Goal: Task Accomplishment & Management: Complete application form

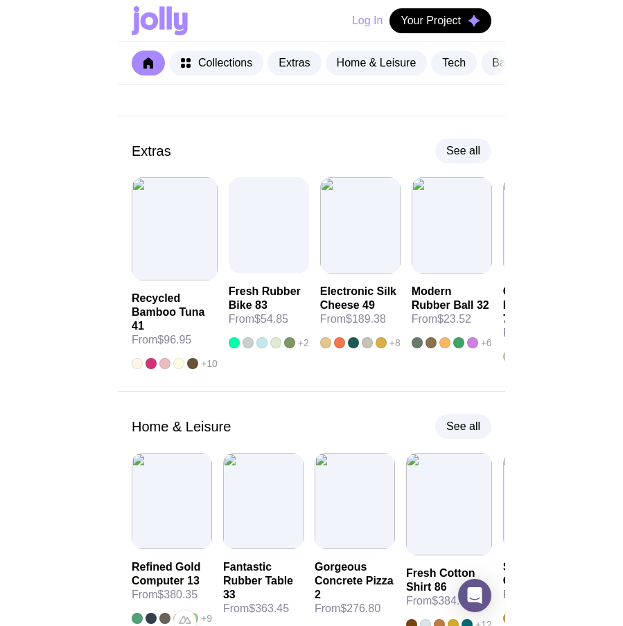
scroll to position [128, 0]
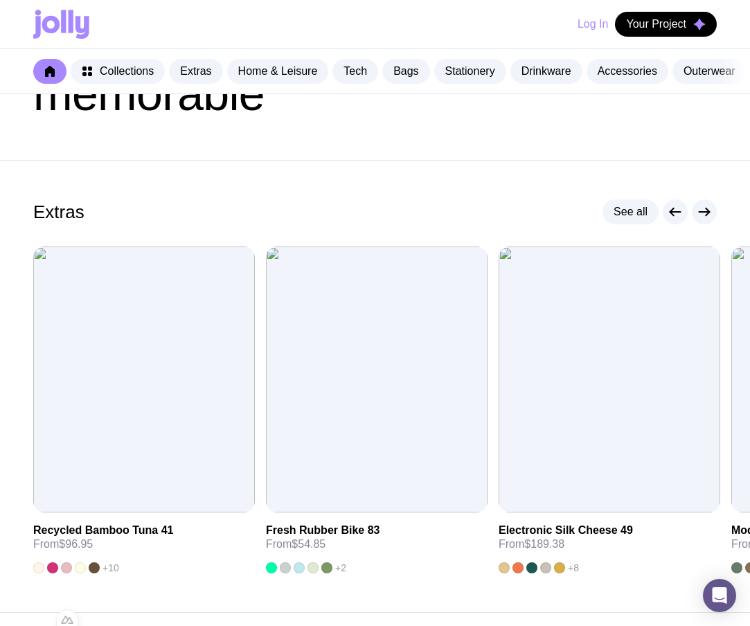
click at [703, 116] on h1 "Make your merch memorable" at bounding box center [375, 71] width 684 height 89
click at [347, 493] on span "Add to wishlist" at bounding box center [350, 486] width 71 height 14
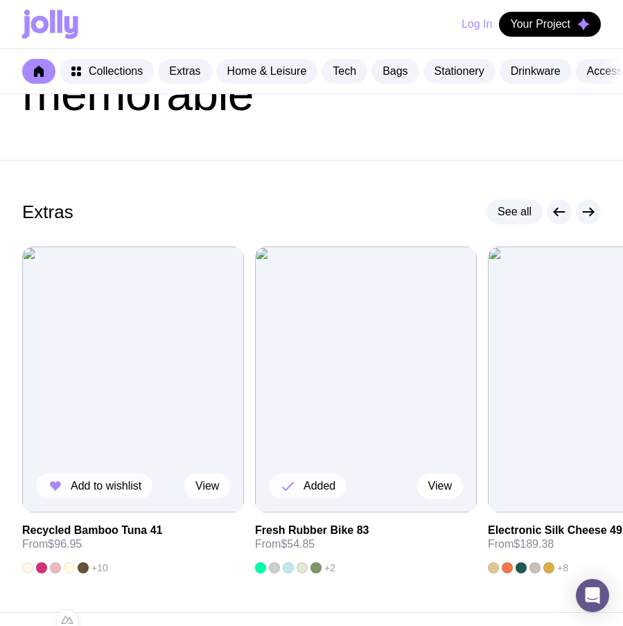
click at [72, 493] on span "Add to wishlist" at bounding box center [106, 486] width 71 height 14
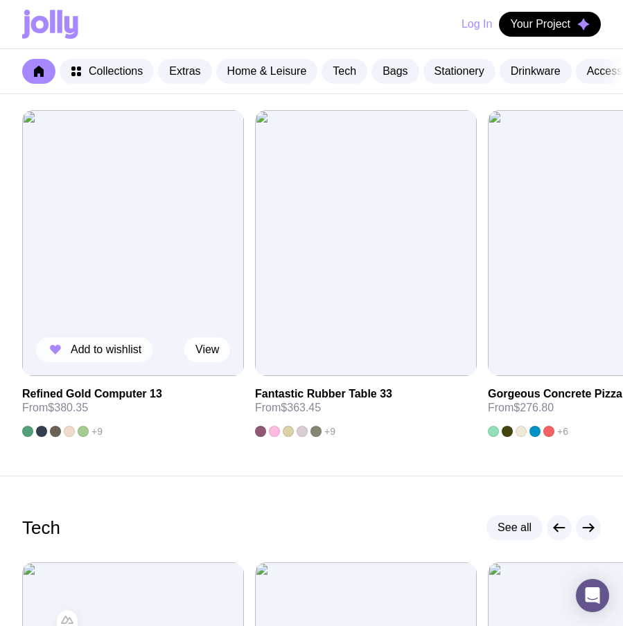
scroll to position [718, 0]
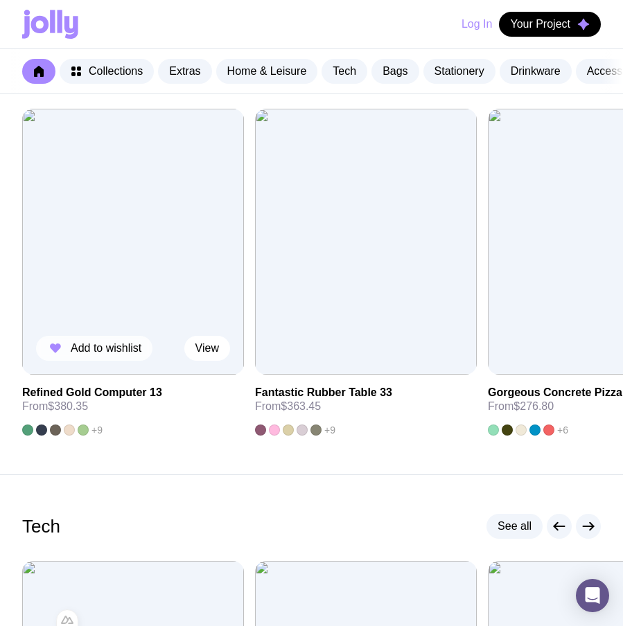
click at [107, 351] on button "Add to wishlist" at bounding box center [94, 348] width 116 height 25
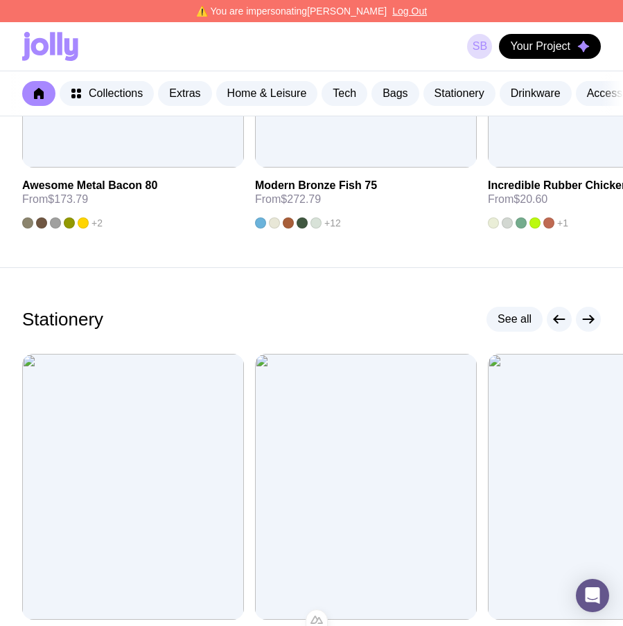
scroll to position [1863, 0]
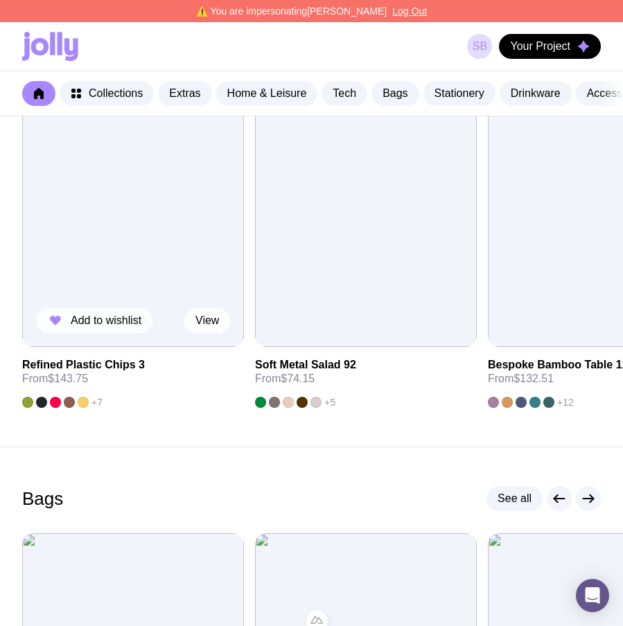
scroll to position [1228, 0]
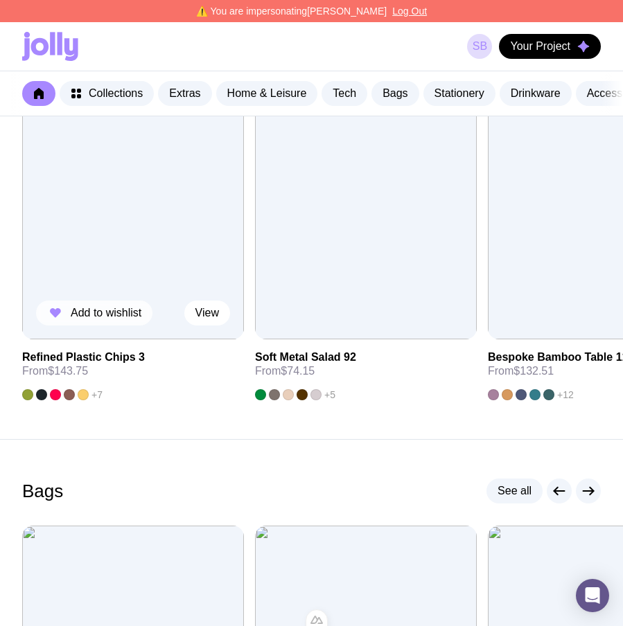
click at [113, 320] on span "Add to wishlist" at bounding box center [106, 313] width 71 height 14
click at [533, 50] on span "Your Project" at bounding box center [540, 46] width 60 height 14
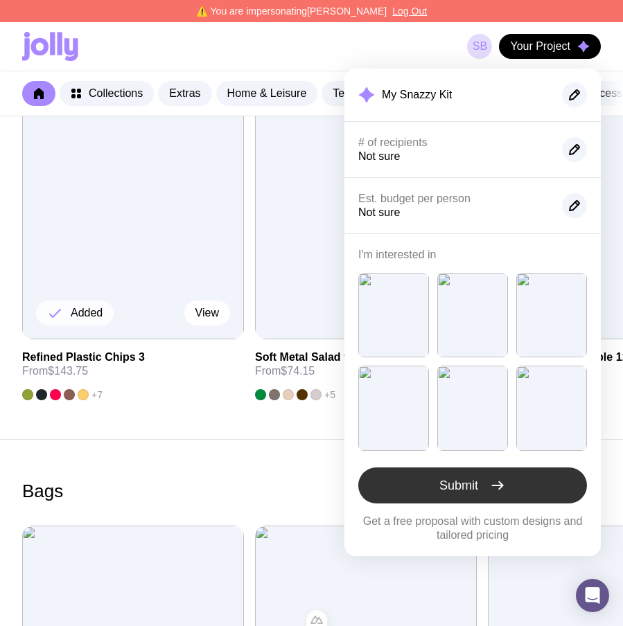
click at [498, 476] on button "Submit" at bounding box center [472, 486] width 229 height 36
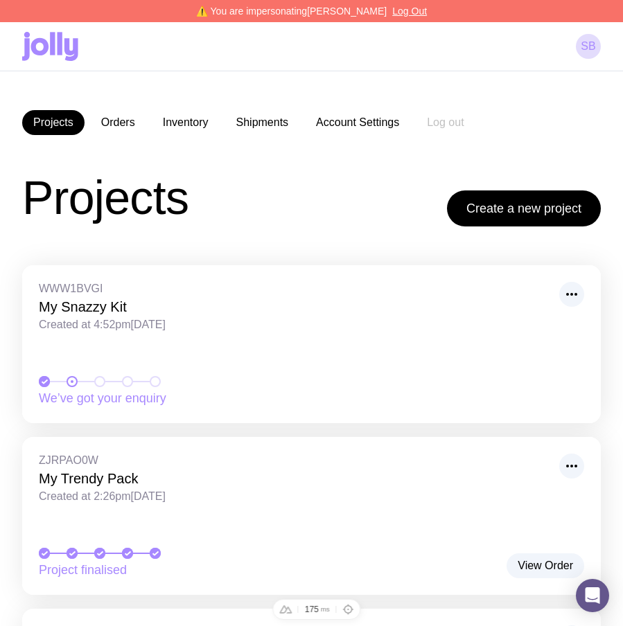
click at [26, 38] on icon at bounding box center [26, 49] width 8 height 22
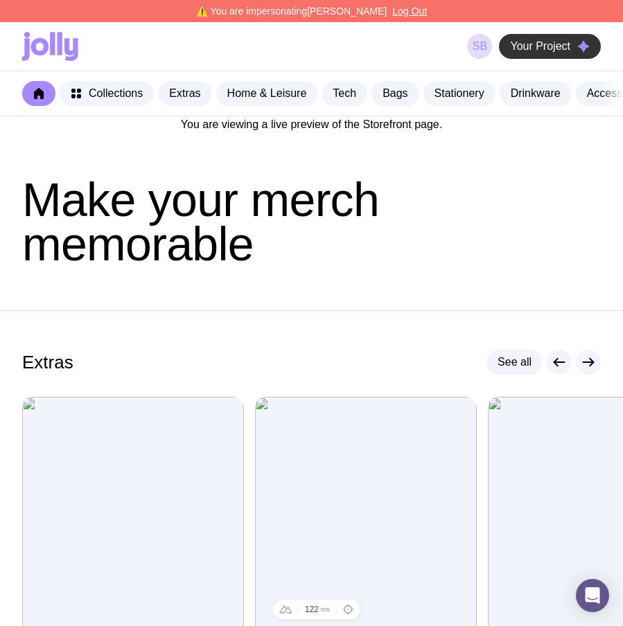
click at [541, 53] on span "Your Project" at bounding box center [540, 46] width 60 height 14
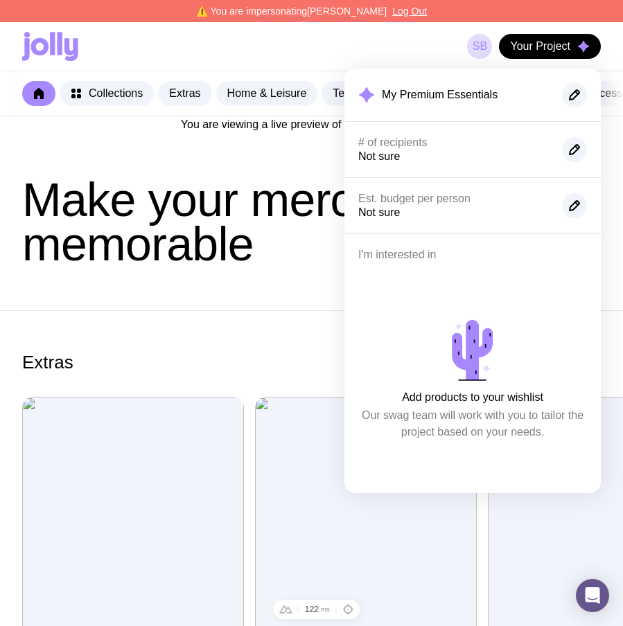
click at [281, 278] on header "Make your merch memorable" at bounding box center [311, 221] width 623 height 177
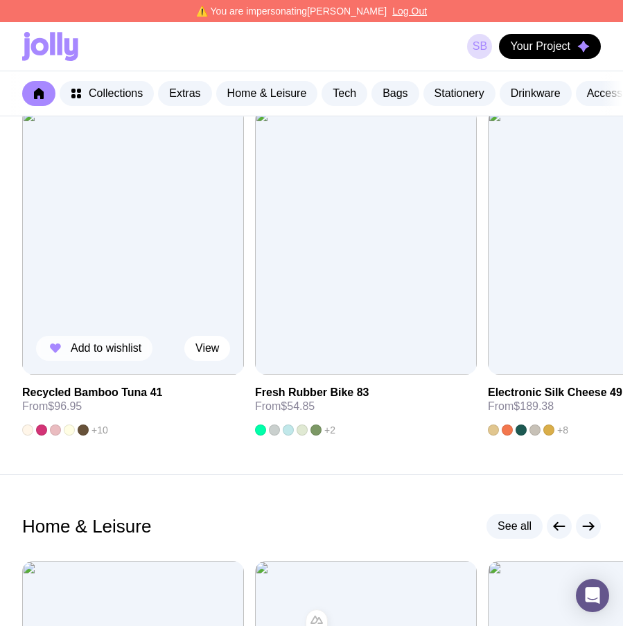
scroll to position [295, 0]
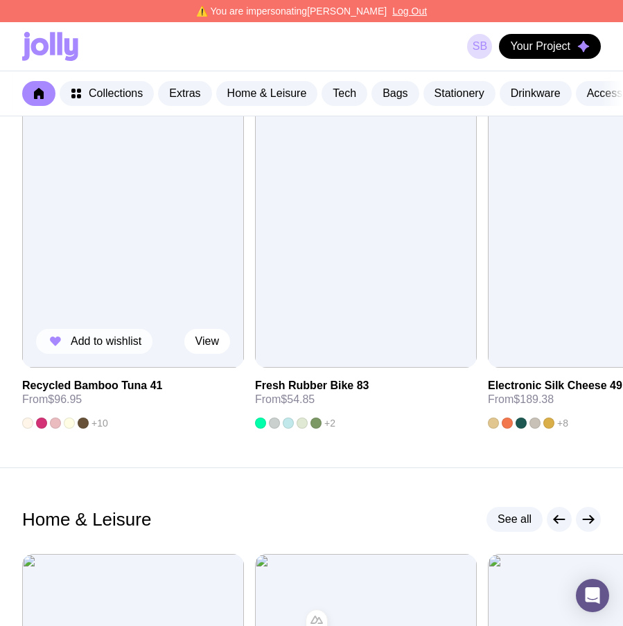
click at [116, 348] on span "Add to wishlist" at bounding box center [106, 342] width 71 height 14
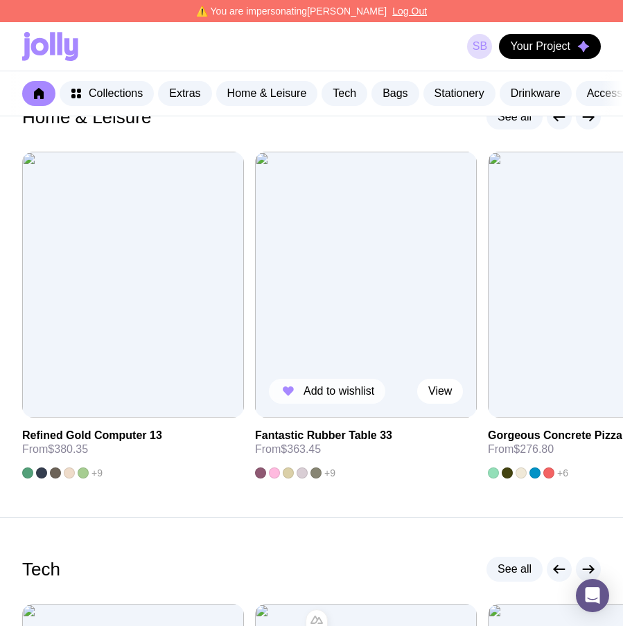
scroll to position [699, 0]
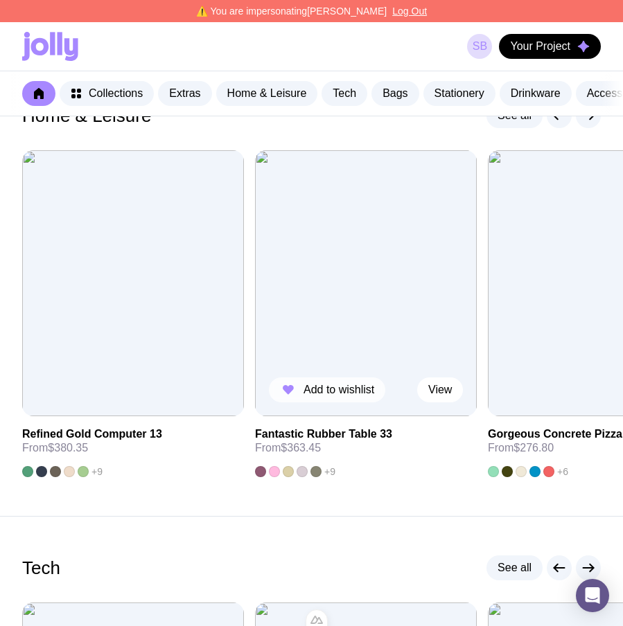
click at [351, 397] on span "Add to wishlist" at bounding box center [338, 390] width 71 height 14
click at [558, 48] on span "Your Project" at bounding box center [540, 46] width 60 height 14
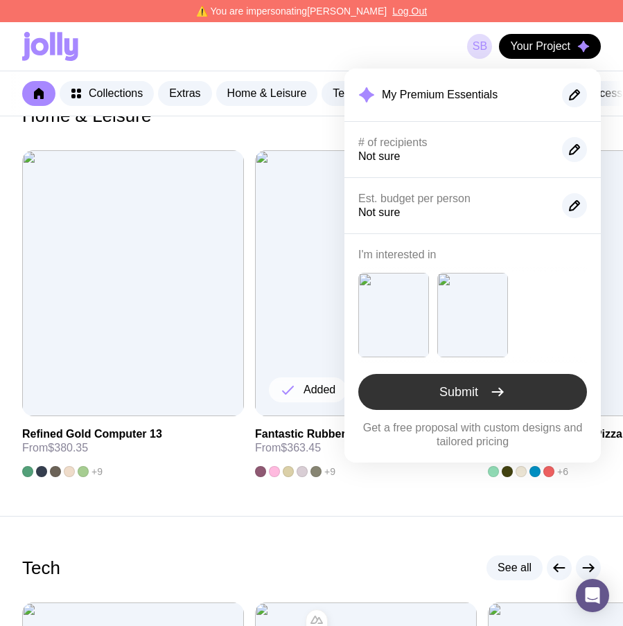
click at [552, 395] on button "Submit" at bounding box center [472, 392] width 229 height 36
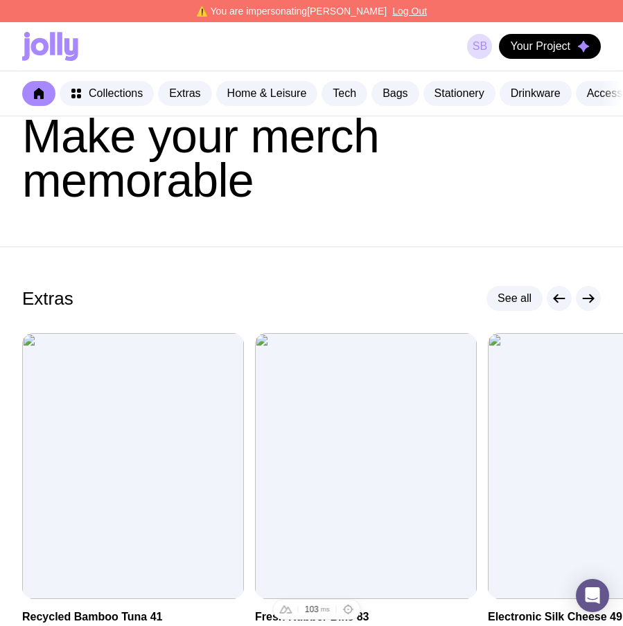
scroll to position [73, 0]
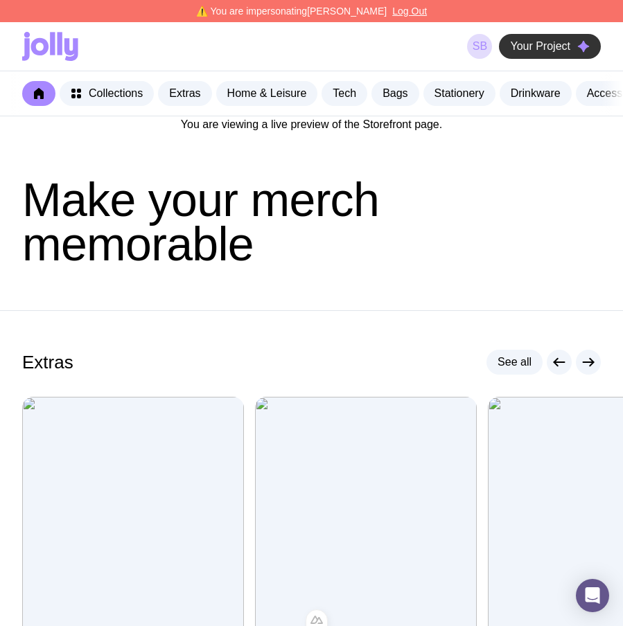
click at [536, 44] on span "Your Project" at bounding box center [540, 46] width 60 height 14
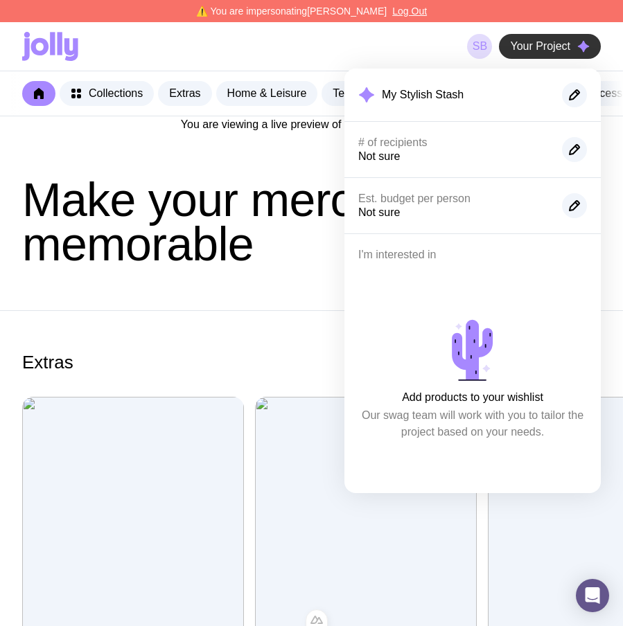
click at [536, 44] on span "Your Project" at bounding box center [540, 46] width 60 height 14
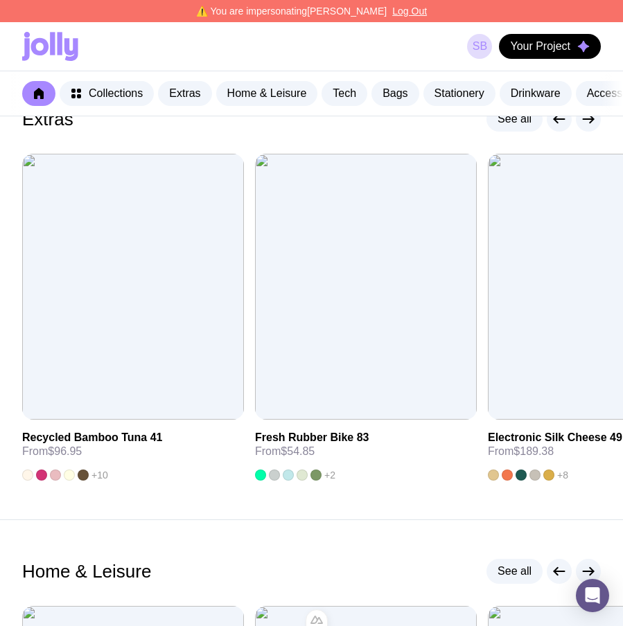
scroll to position [247, 0]
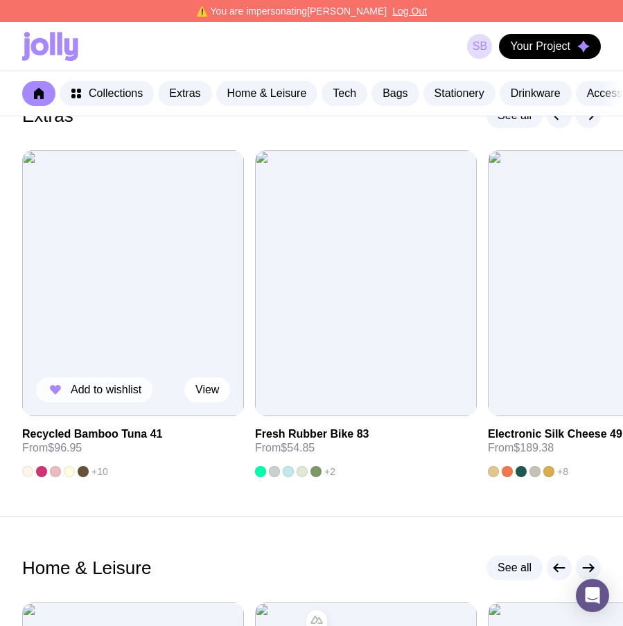
click at [95, 397] on span "Add to wishlist" at bounding box center [106, 390] width 71 height 14
click at [538, 39] on button "Your Project" at bounding box center [550, 46] width 102 height 25
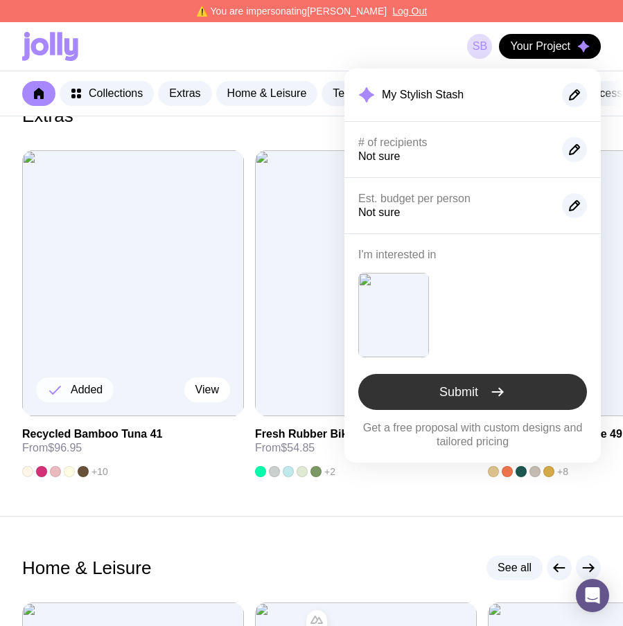
click at [485, 380] on button "Submit" at bounding box center [472, 392] width 229 height 36
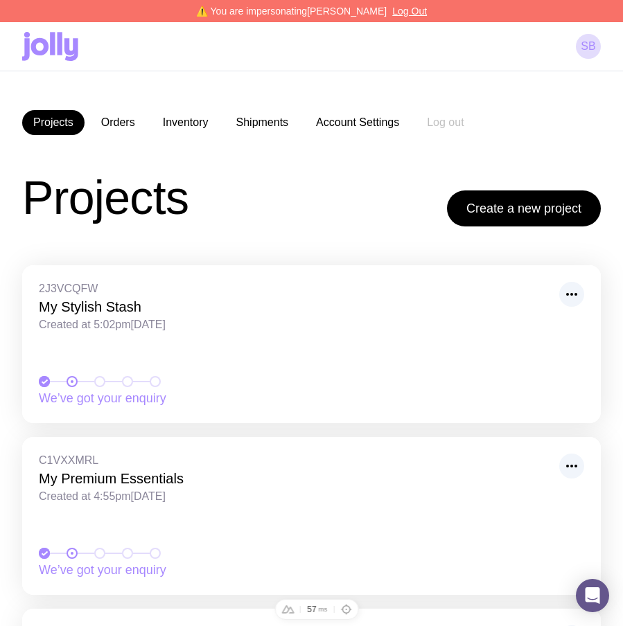
click at [51, 46] on icon at bounding box center [52, 43] width 5 height 23
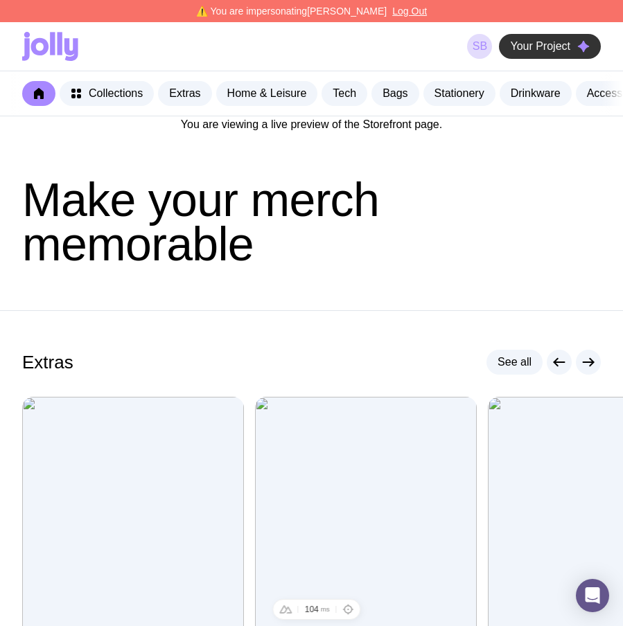
click at [560, 41] on span "Your Project" at bounding box center [540, 46] width 60 height 14
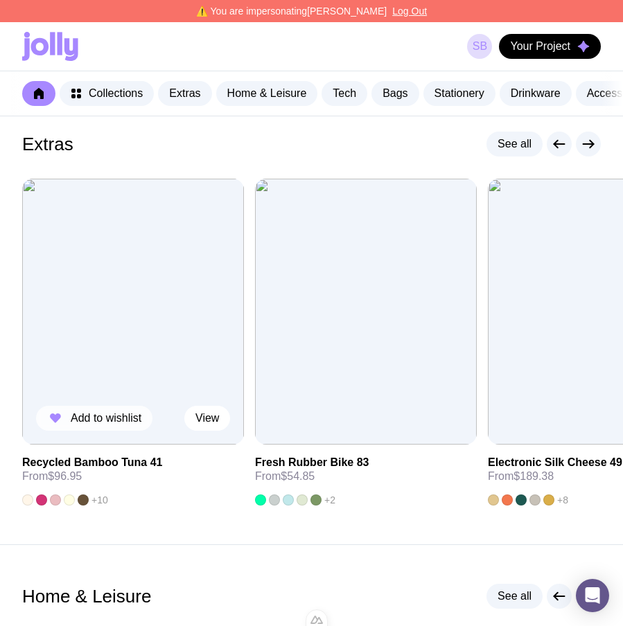
scroll to position [221, 0]
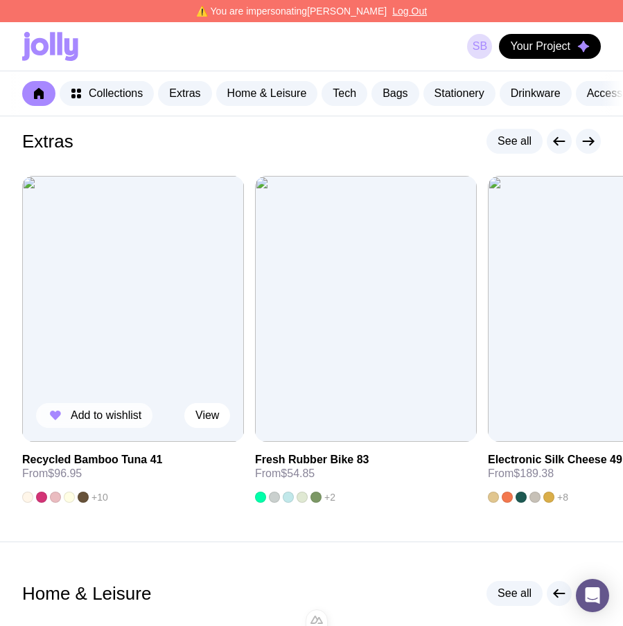
click at [109, 420] on span "Add to wishlist" at bounding box center [106, 416] width 71 height 14
click at [524, 50] on span "Your Project" at bounding box center [540, 46] width 60 height 14
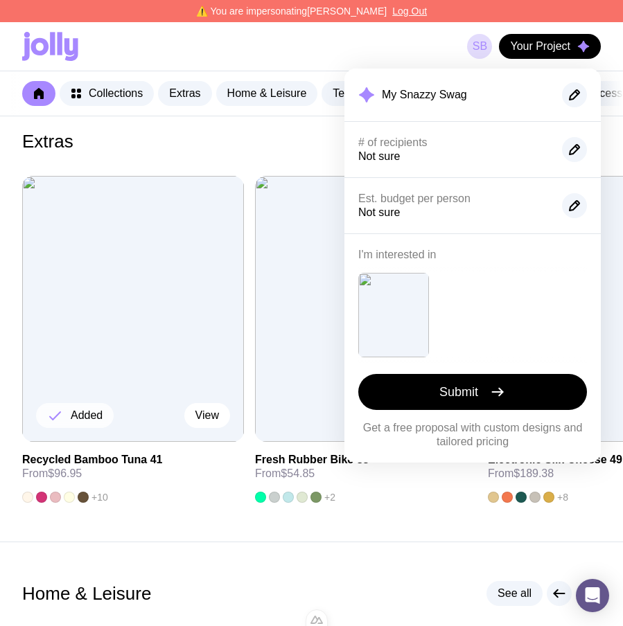
click at [511, 411] on div "Submit Get a free proposal with custom designs and tailored pricing" at bounding box center [472, 411] width 229 height 75
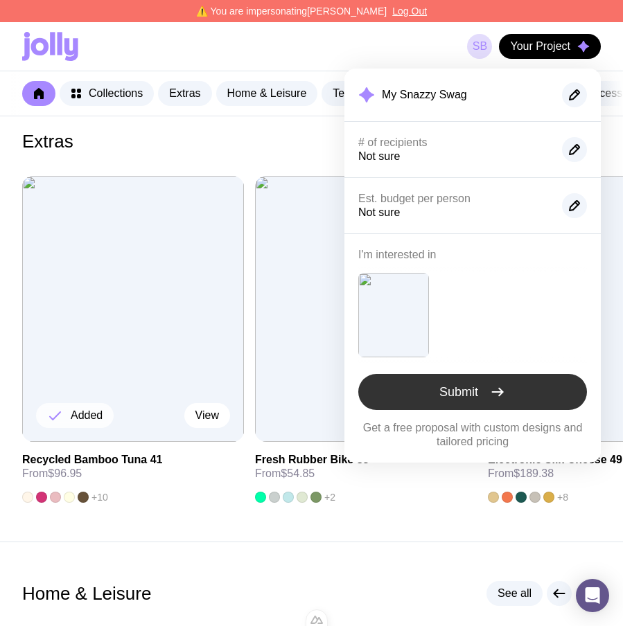
click at [512, 389] on button "Submit" at bounding box center [472, 392] width 229 height 36
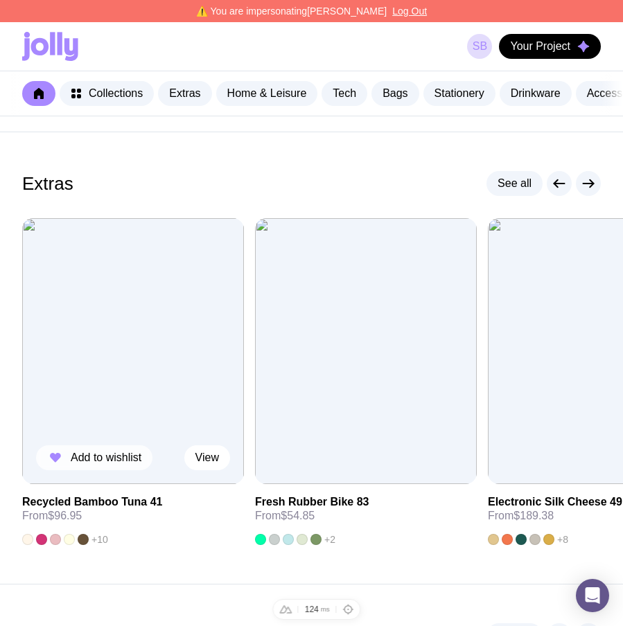
scroll to position [182, 0]
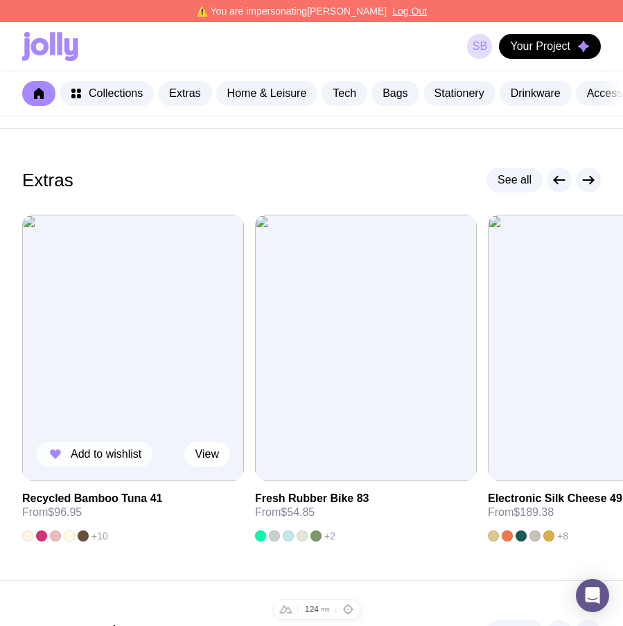
click at [98, 461] on span "Add to wishlist" at bounding box center [106, 455] width 71 height 14
click at [547, 53] on span "Your Project" at bounding box center [540, 46] width 60 height 14
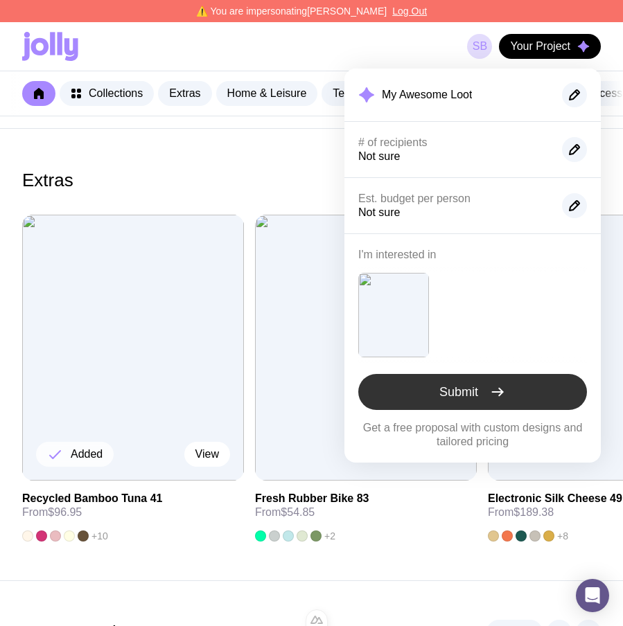
click at [506, 389] on icon "button" at bounding box center [497, 392] width 17 height 17
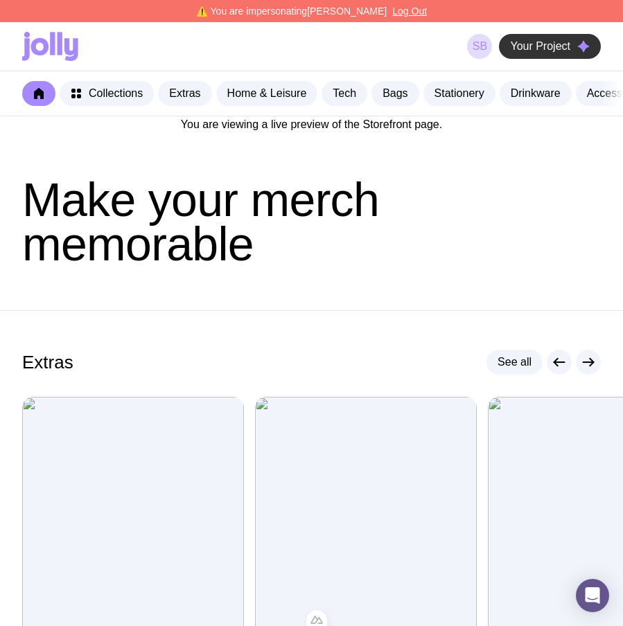
click at [532, 47] on span "Your Project" at bounding box center [540, 46] width 60 height 14
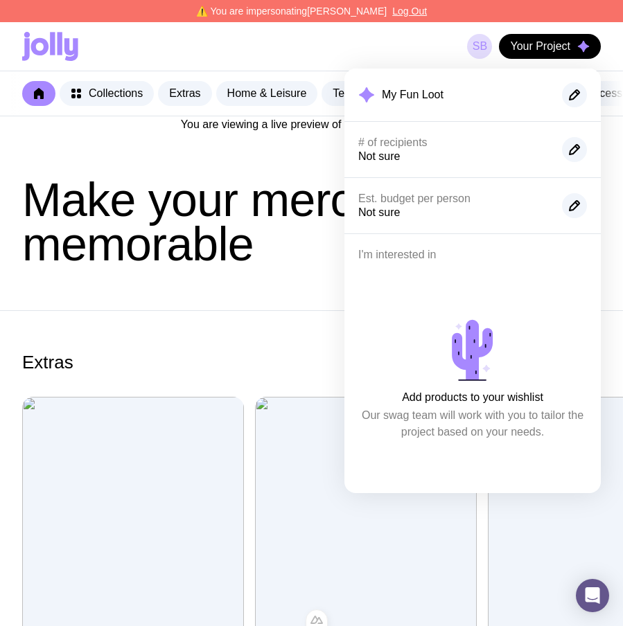
click at [208, 342] on section "Extras See all Add to wishlist View Recycled Bamboo Tuna 41 From $96.95 +10 Add…" at bounding box center [311, 536] width 623 height 452
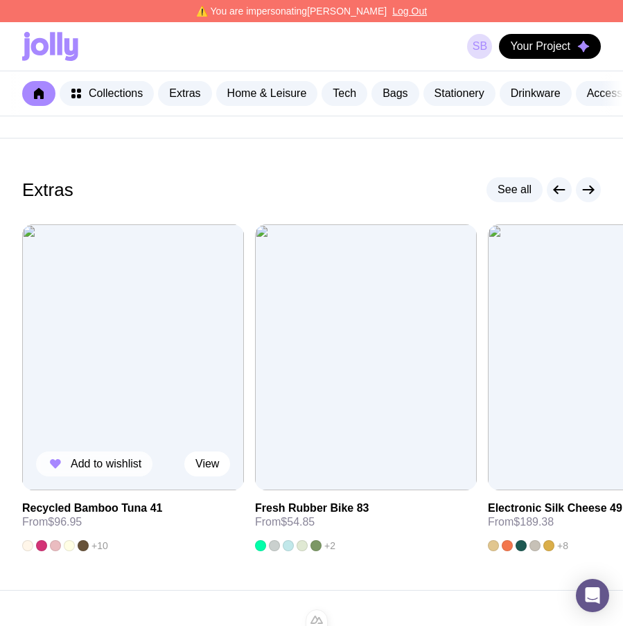
scroll to position [173, 0]
click at [115, 470] on span "Add to wishlist" at bounding box center [106, 464] width 71 height 14
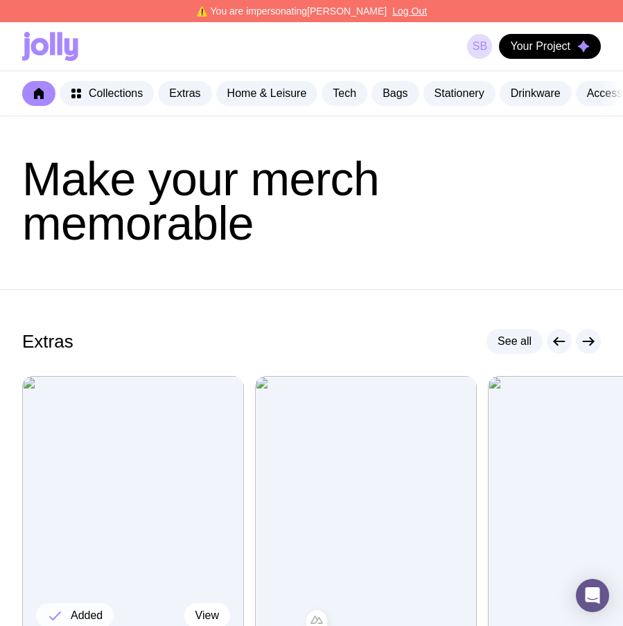
scroll to position [0, 0]
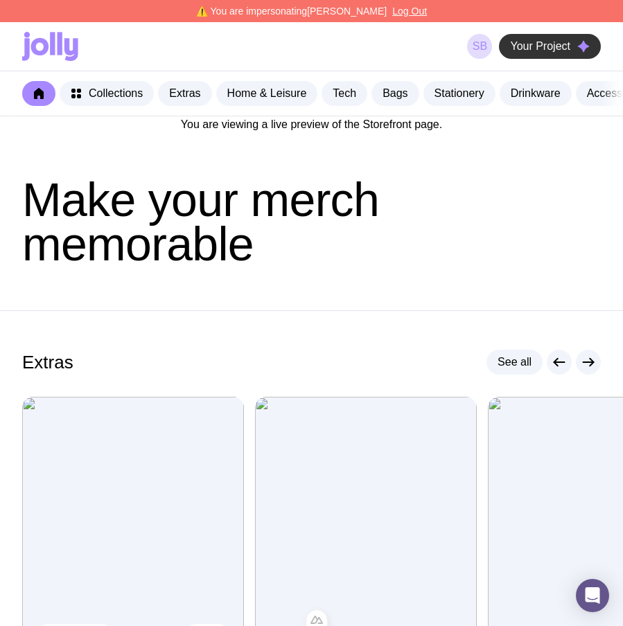
click at [533, 37] on button "Your Project" at bounding box center [550, 46] width 102 height 25
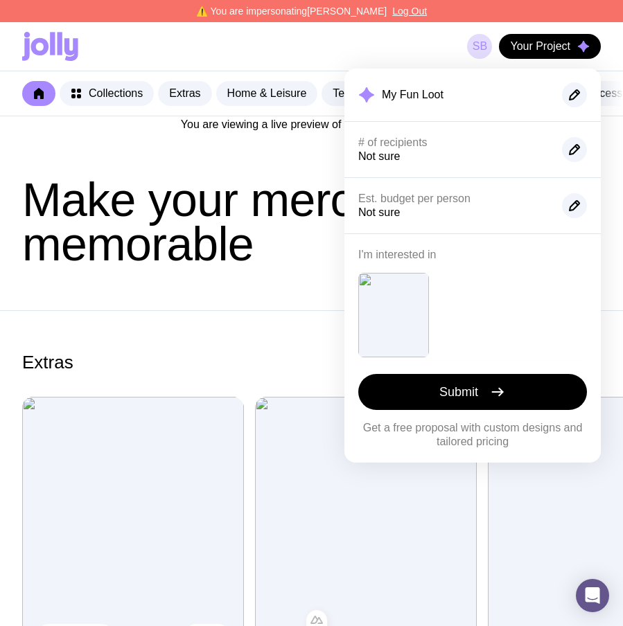
click at [477, 412] on div "Submit Get a free proposal with custom designs and tailored pricing" at bounding box center [472, 411] width 229 height 75
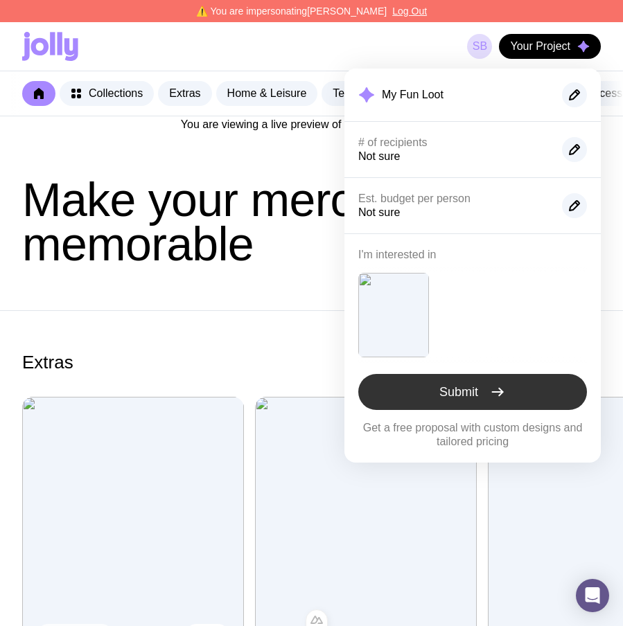
click at [481, 401] on button "Submit" at bounding box center [472, 392] width 229 height 36
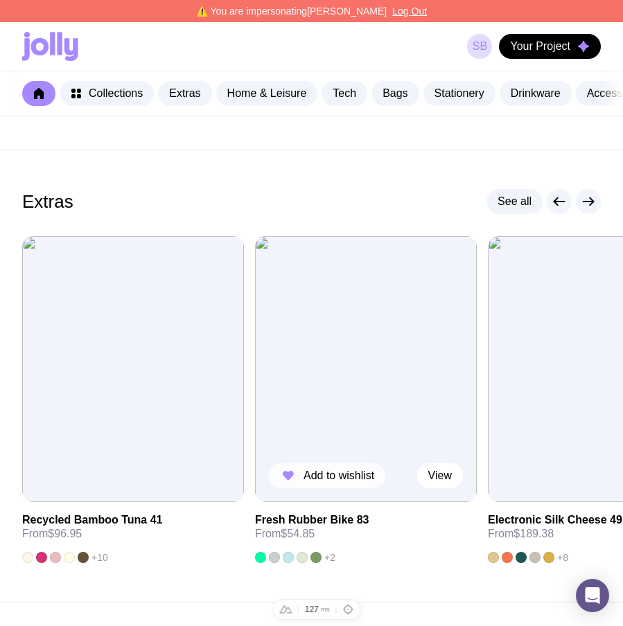
scroll to position [164, 0]
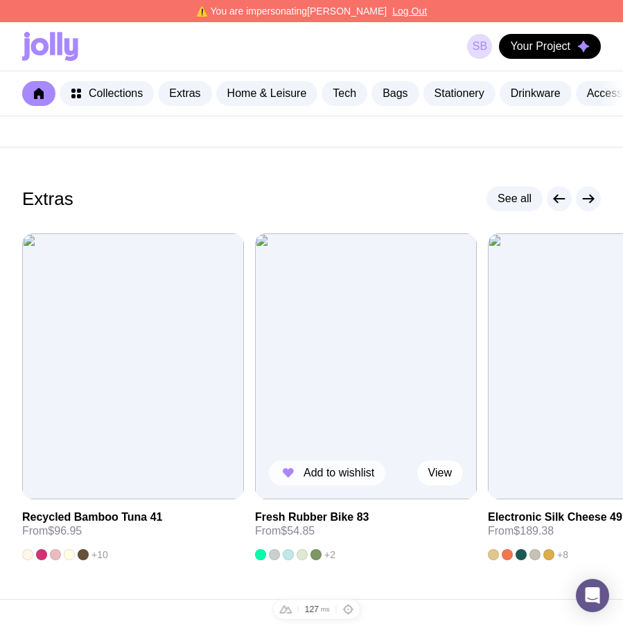
click at [317, 480] on span "Add to wishlist" at bounding box center [338, 473] width 71 height 14
click at [557, 49] on span "Your Project" at bounding box center [540, 46] width 60 height 14
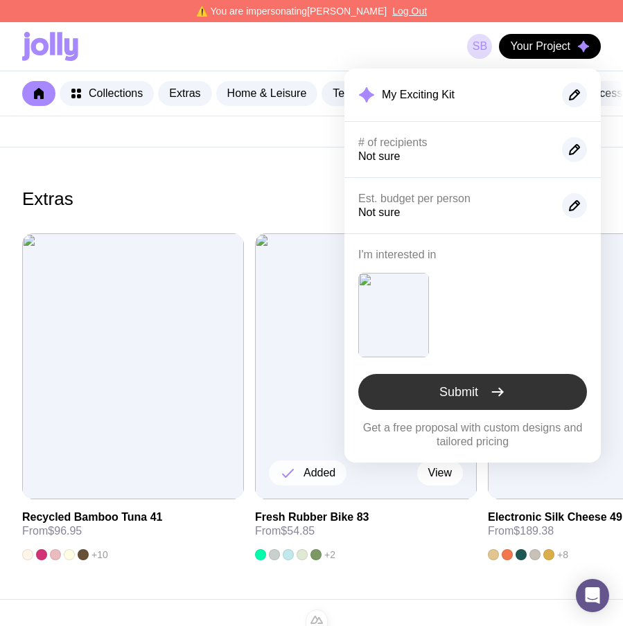
click at [475, 391] on span "Submit" at bounding box center [458, 392] width 39 height 17
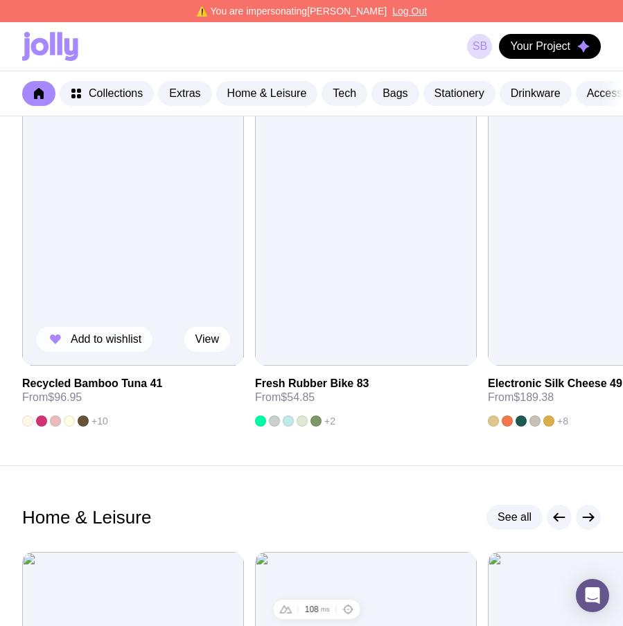
scroll to position [301, 0]
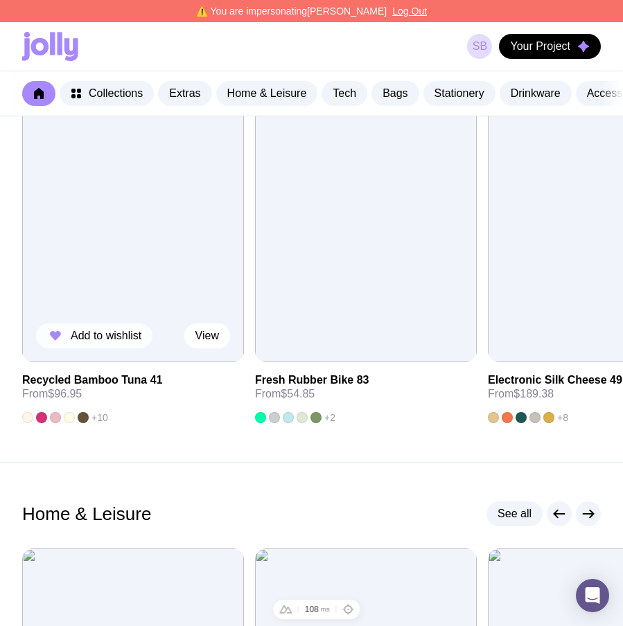
click at [112, 343] on span "Add to wishlist" at bounding box center [106, 336] width 71 height 14
click at [572, 51] on button "Your Project" at bounding box center [550, 46] width 102 height 25
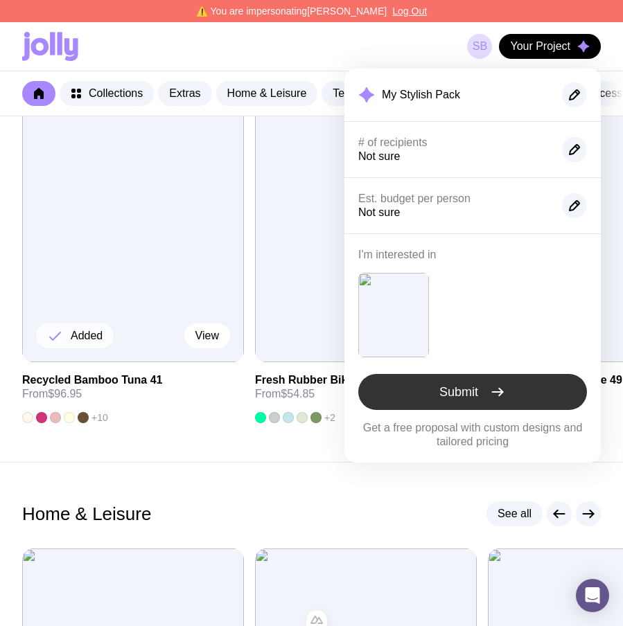
click at [542, 398] on button "Submit" at bounding box center [472, 392] width 229 height 36
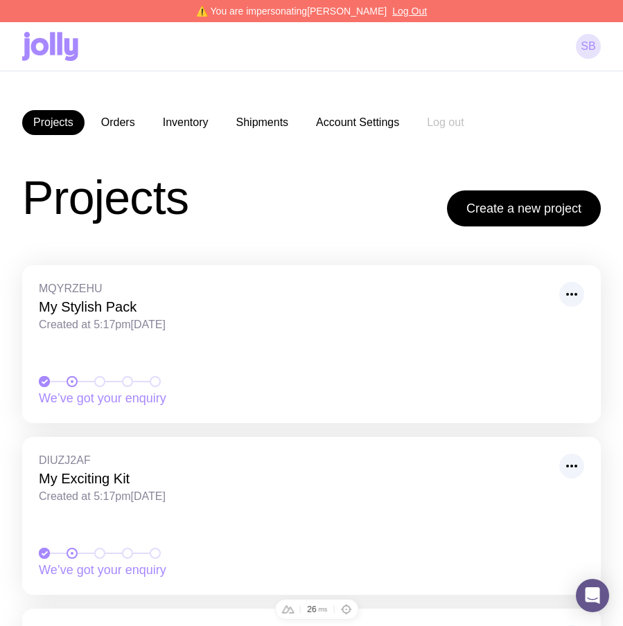
click at [584, 44] on link "SB" at bounding box center [588, 46] width 25 height 25
click at [70, 36] on icon at bounding box center [50, 46] width 56 height 29
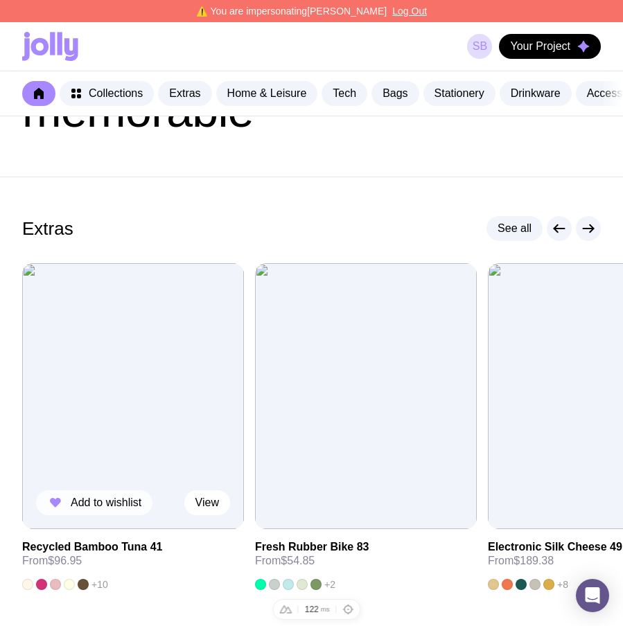
scroll to position [136, 0]
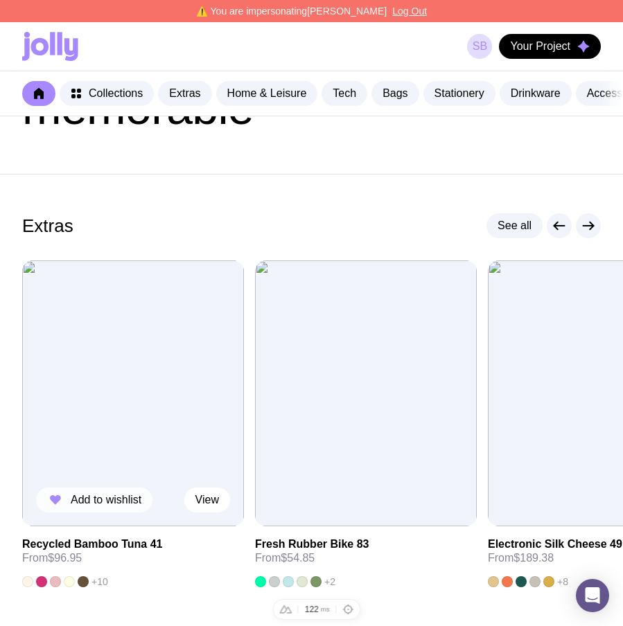
click at [85, 507] on span "Add to wishlist" at bounding box center [106, 500] width 71 height 14
click at [561, 35] on button "Your Project" at bounding box center [550, 46] width 102 height 25
click at [560, 36] on button "Your Project" at bounding box center [550, 46] width 102 height 25
click at [549, 54] on button "Your Project" at bounding box center [550, 46] width 102 height 25
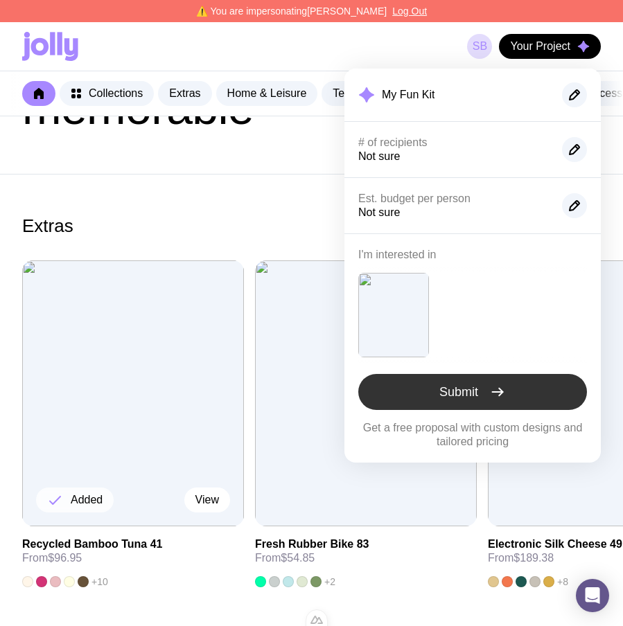
click at [513, 387] on button "Submit" at bounding box center [472, 392] width 229 height 36
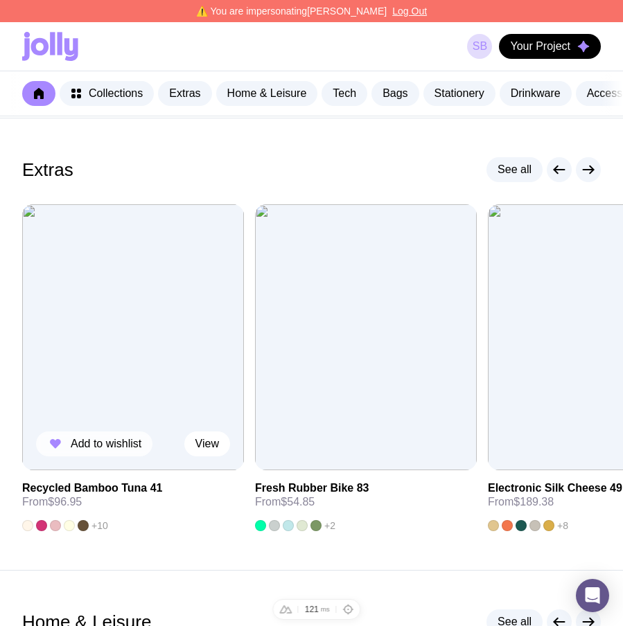
scroll to position [195, 0]
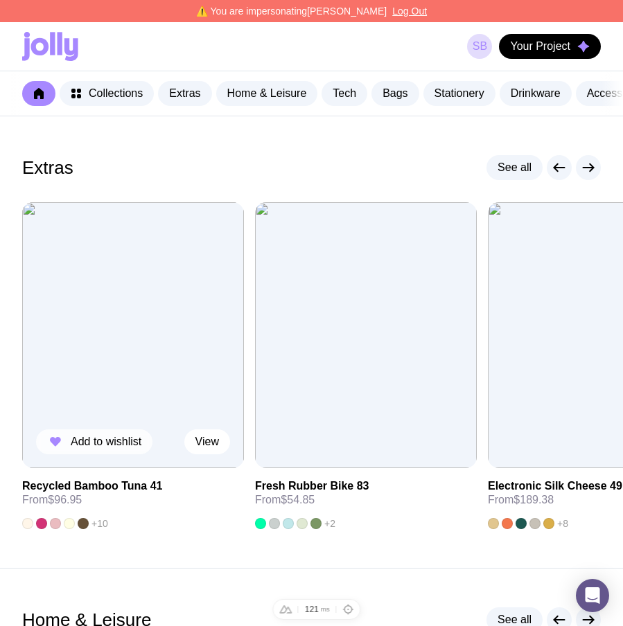
click at [103, 449] on span "Add to wishlist" at bounding box center [106, 442] width 71 height 14
click at [540, 48] on span "Your Project" at bounding box center [540, 46] width 60 height 14
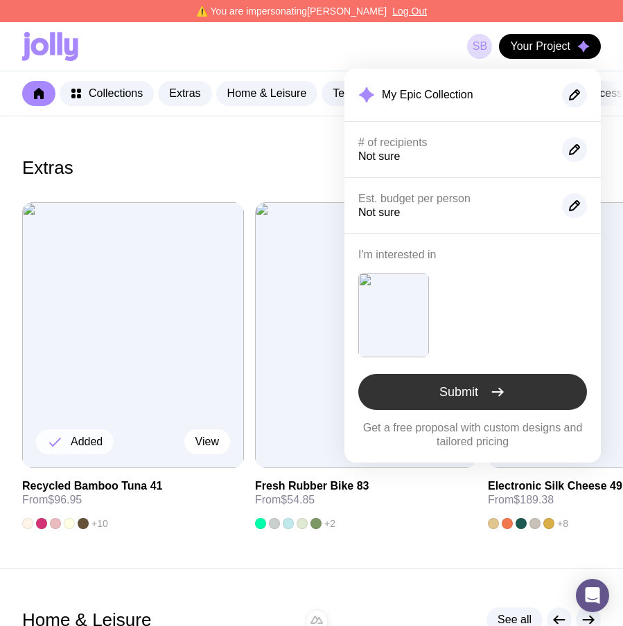
click at [455, 389] on span "Submit" at bounding box center [458, 392] width 39 height 17
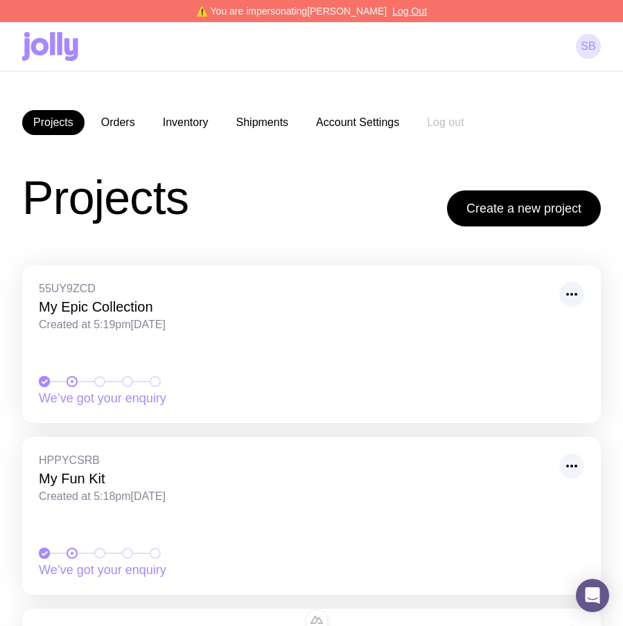
click at [594, 45] on link "SB" at bounding box center [588, 46] width 25 height 25
click at [23, 37] on icon at bounding box center [50, 46] width 56 height 29
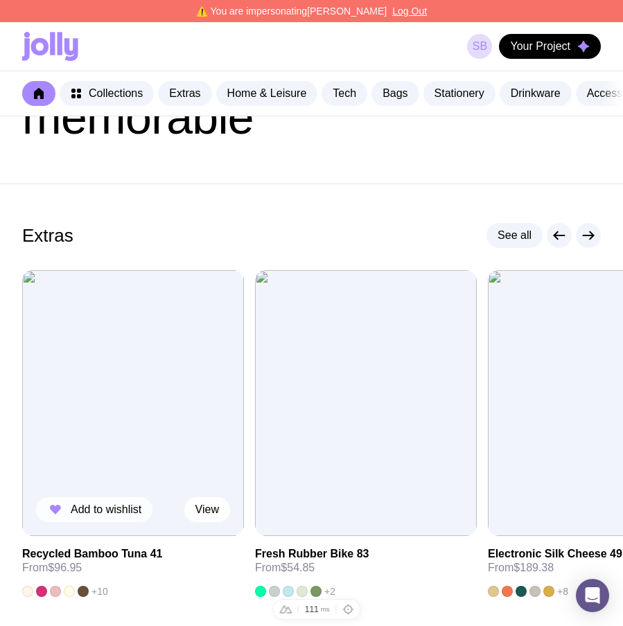
scroll to position [127, 0]
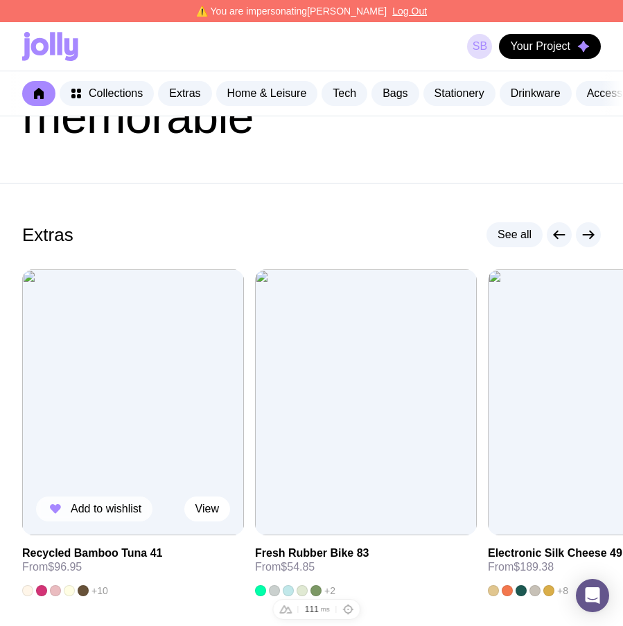
click at [87, 513] on span "Add to wishlist" at bounding box center [106, 509] width 71 height 14
click at [533, 48] on span "Your Project" at bounding box center [540, 46] width 60 height 14
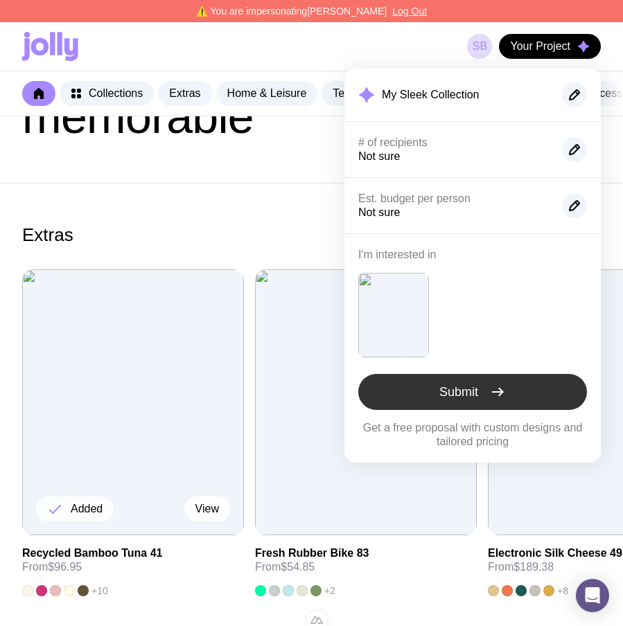
click at [463, 383] on button "Submit" at bounding box center [472, 392] width 229 height 36
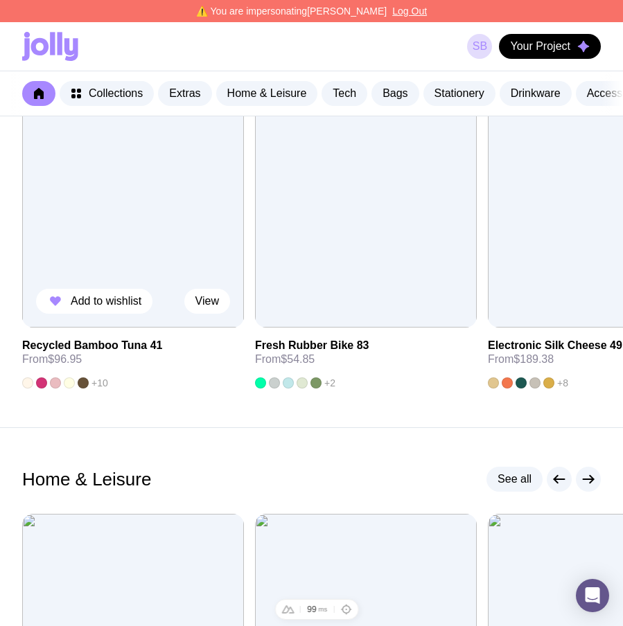
scroll to position [337, 0]
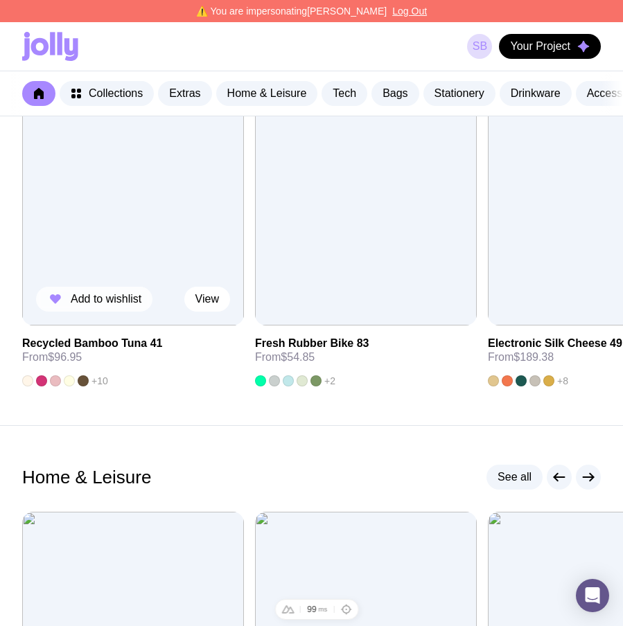
click at [107, 306] on span "Add to wishlist" at bounding box center [106, 299] width 71 height 14
click at [540, 42] on span "Your Project" at bounding box center [540, 46] width 60 height 14
click at [540, 49] on span "Your Project" at bounding box center [540, 46] width 60 height 14
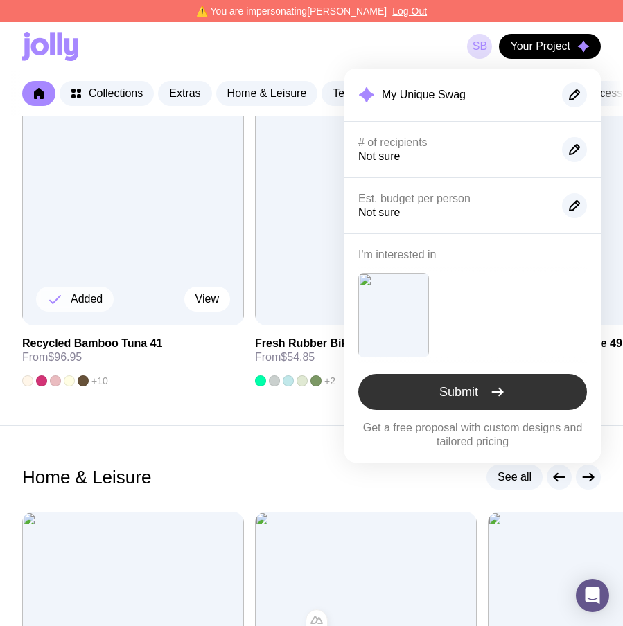
click at [470, 387] on span "Submit" at bounding box center [458, 392] width 39 height 17
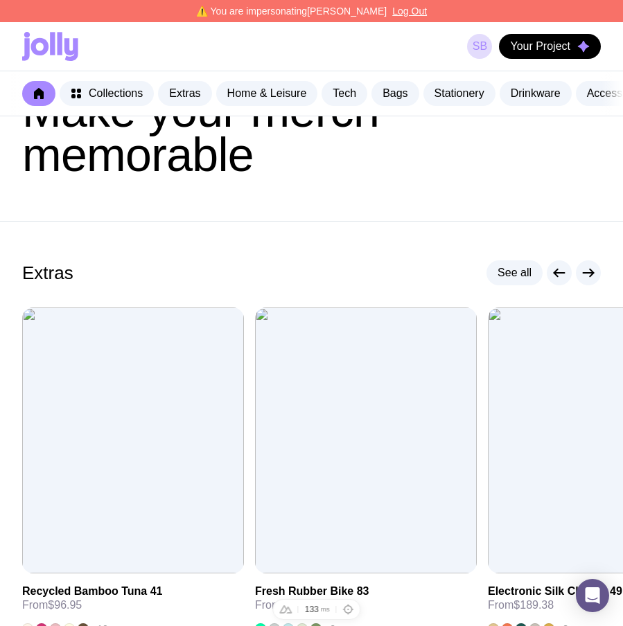
scroll to position [129, 0]
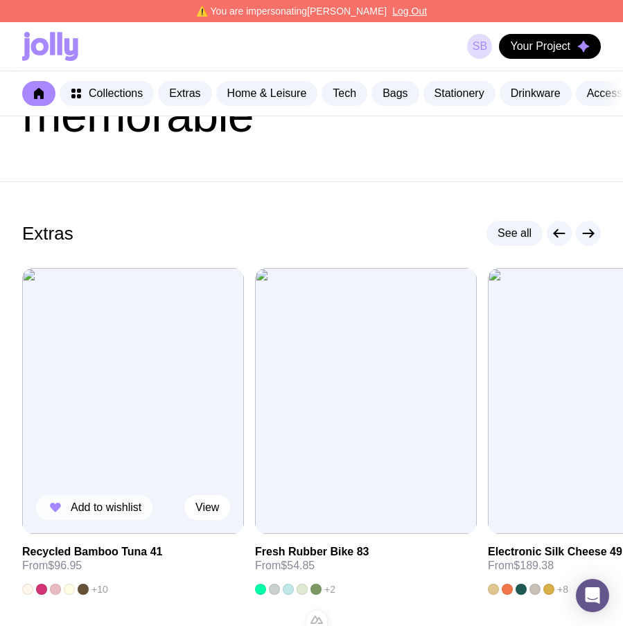
click at [91, 515] on span "Add to wishlist" at bounding box center [106, 508] width 71 height 14
